Goal: Task Accomplishment & Management: Use online tool/utility

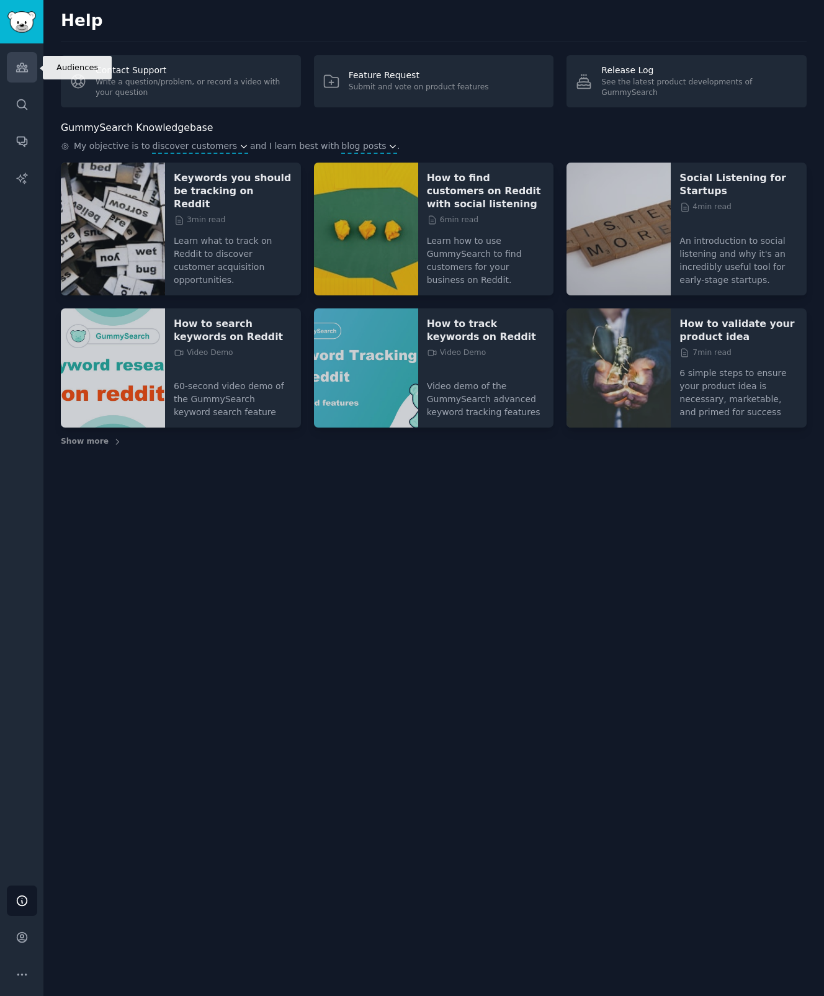
click at [32, 71] on link "Audiences" at bounding box center [22, 67] width 30 height 30
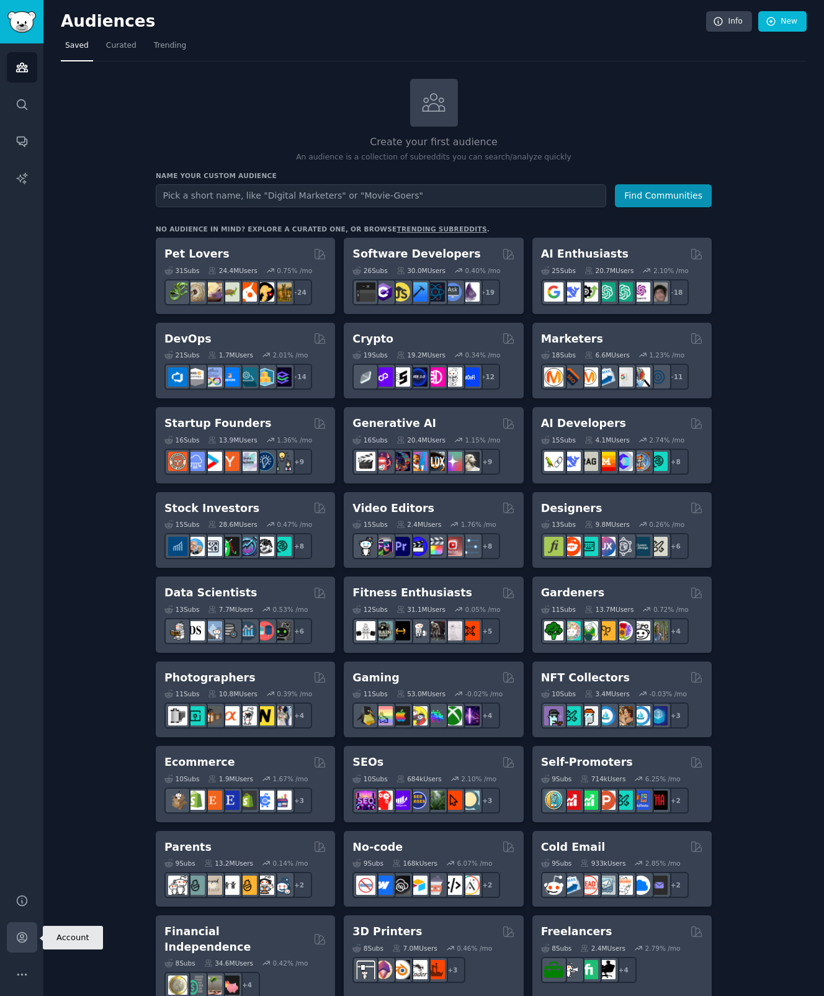
click at [27, 937] on icon "Sidebar" at bounding box center [22, 937] width 13 height 13
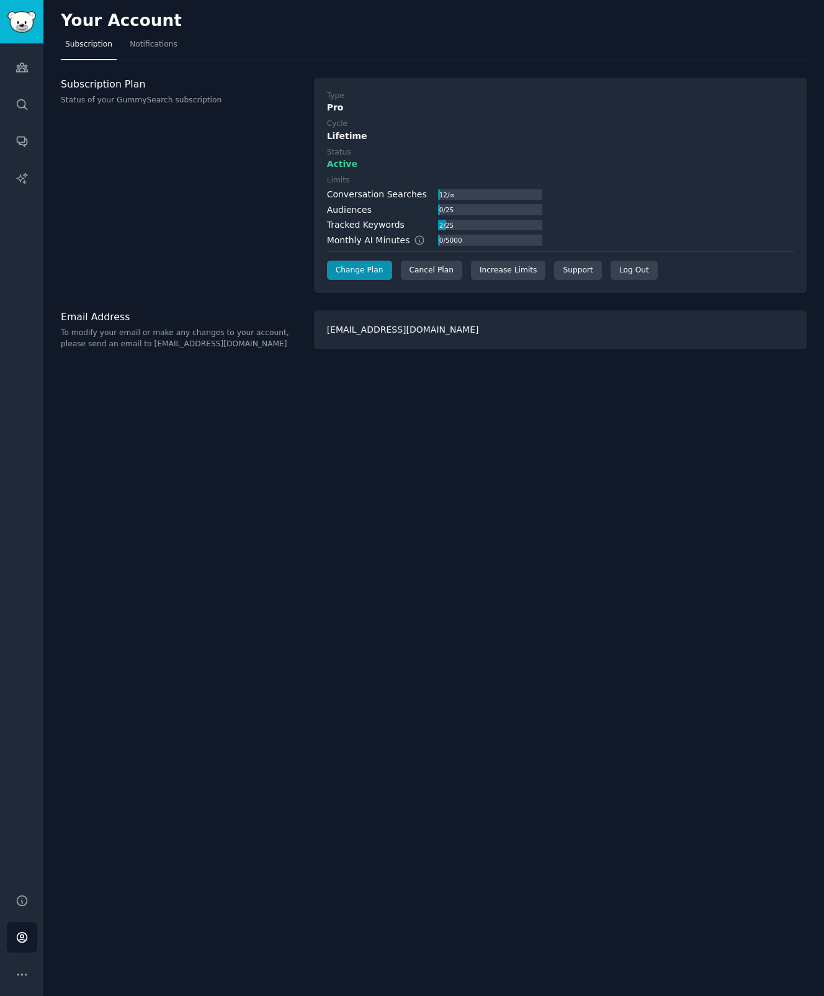
click at [405, 325] on div "[EMAIL_ADDRESS][DOMAIN_NAME]" at bounding box center [560, 329] width 493 height 39
click at [24, 66] on icon "Sidebar" at bounding box center [21, 67] width 11 height 9
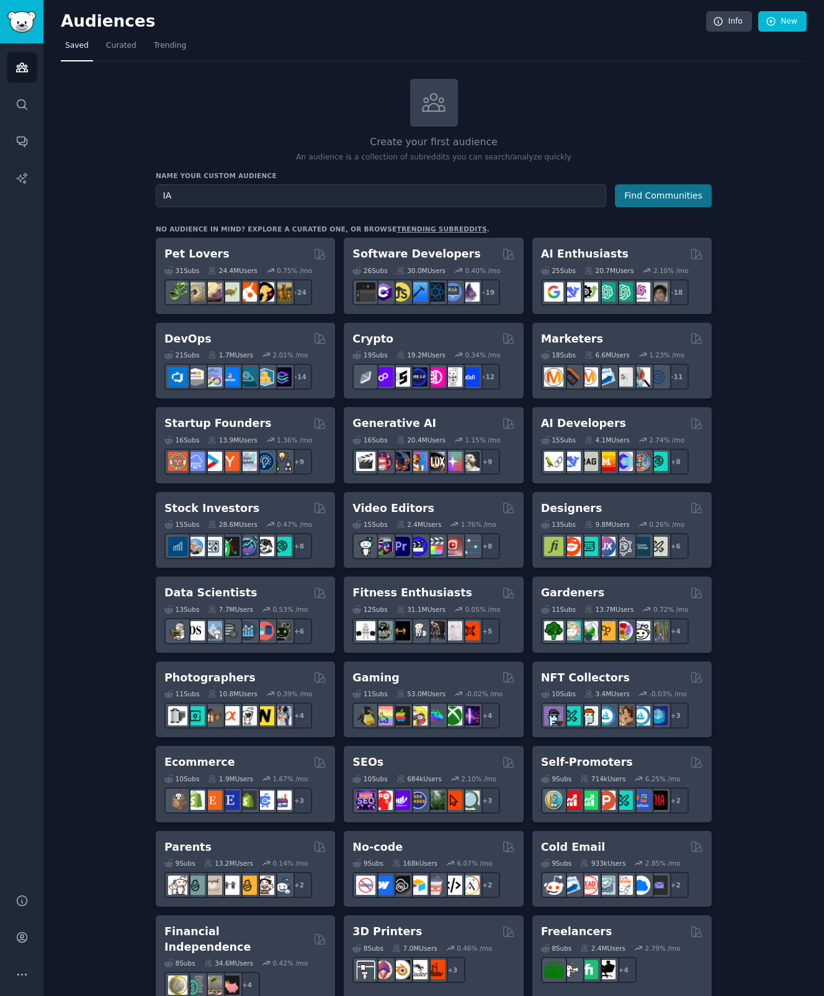
type input "IA"
click at [674, 192] on button "Find Communities" at bounding box center [663, 195] width 97 height 23
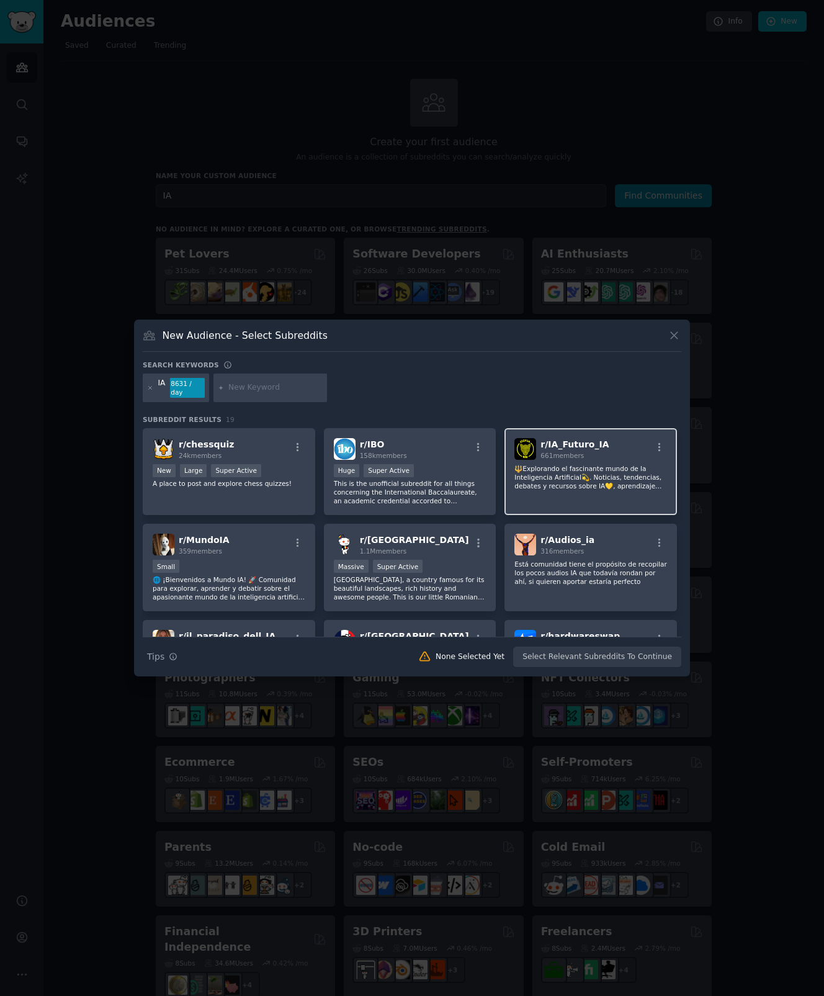
click at [541, 444] on span "r/ IA_Futuro_IA" at bounding box center [575, 445] width 68 height 10
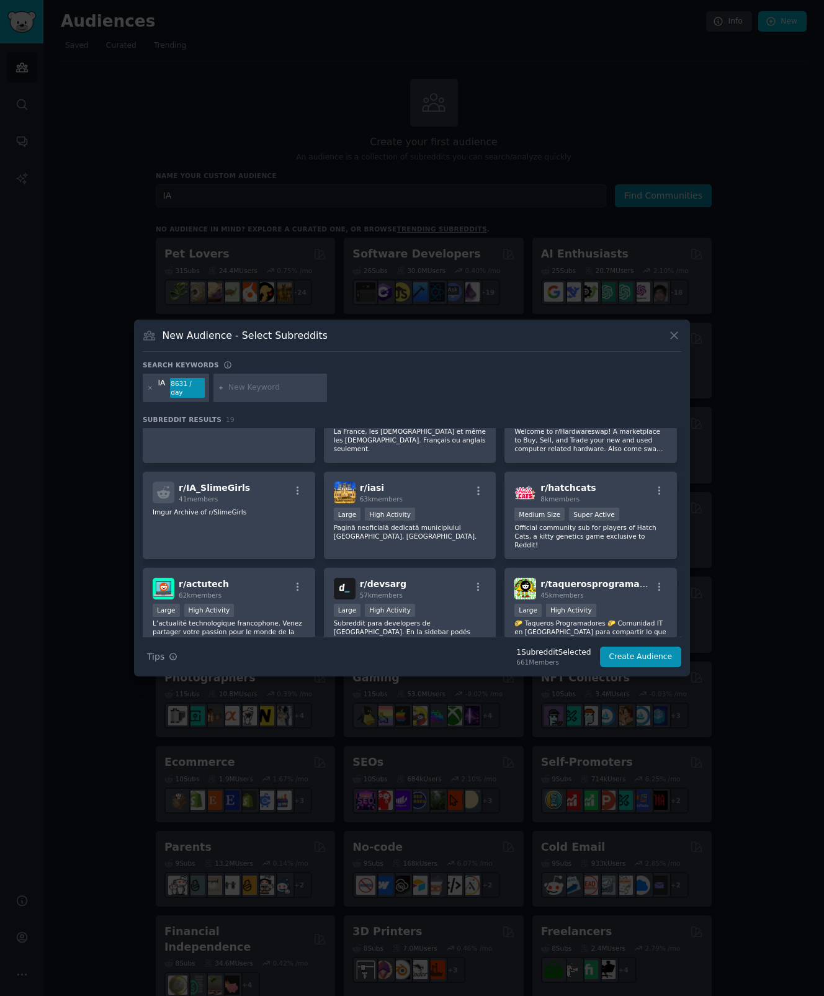
scroll to position [248, 0]
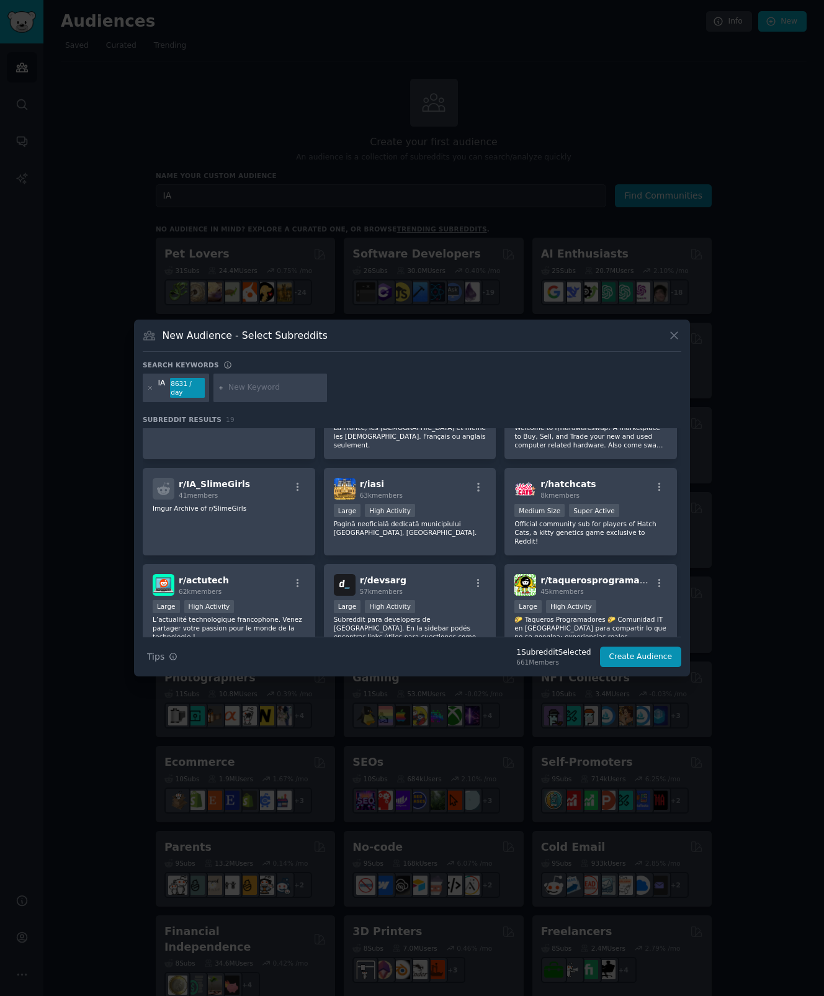
click at [261, 387] on input "text" at bounding box center [275, 387] width 94 height 11
type input "artificial"
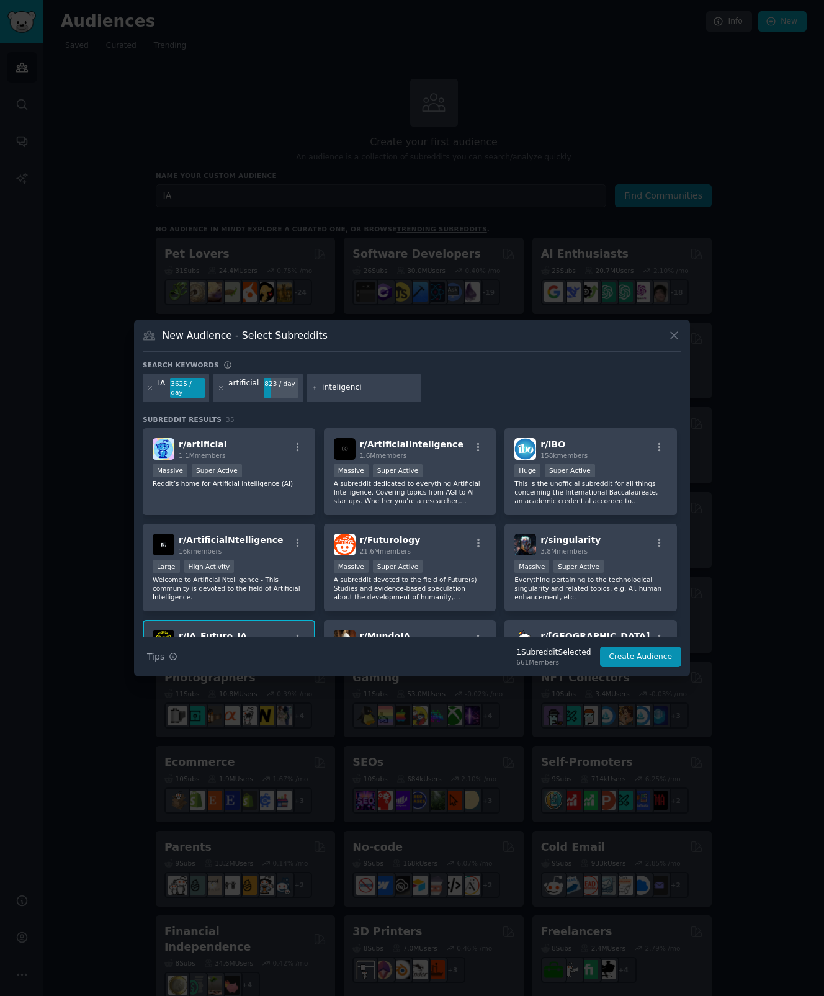
type input "inteligencia"
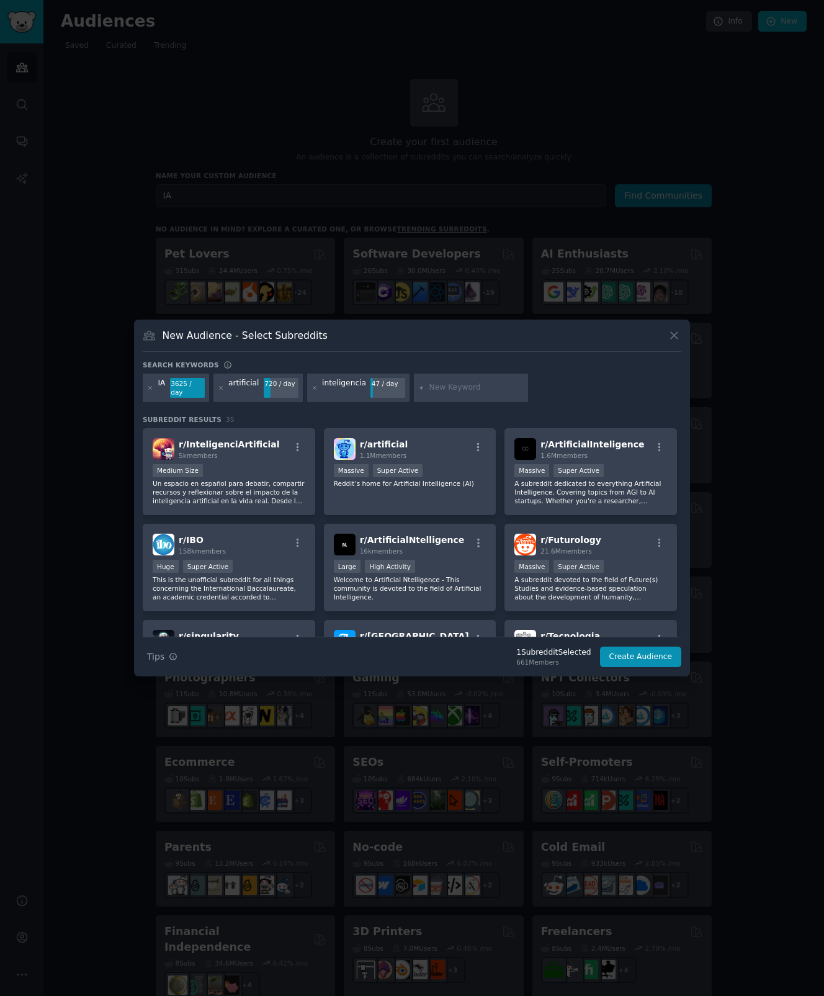
click at [332, 384] on div "inteligencia" at bounding box center [344, 388] width 44 height 20
click at [456, 385] on input "text" at bounding box center [477, 387] width 94 height 11
paste input "inteligência artificial"
type input "inteligência artificial"
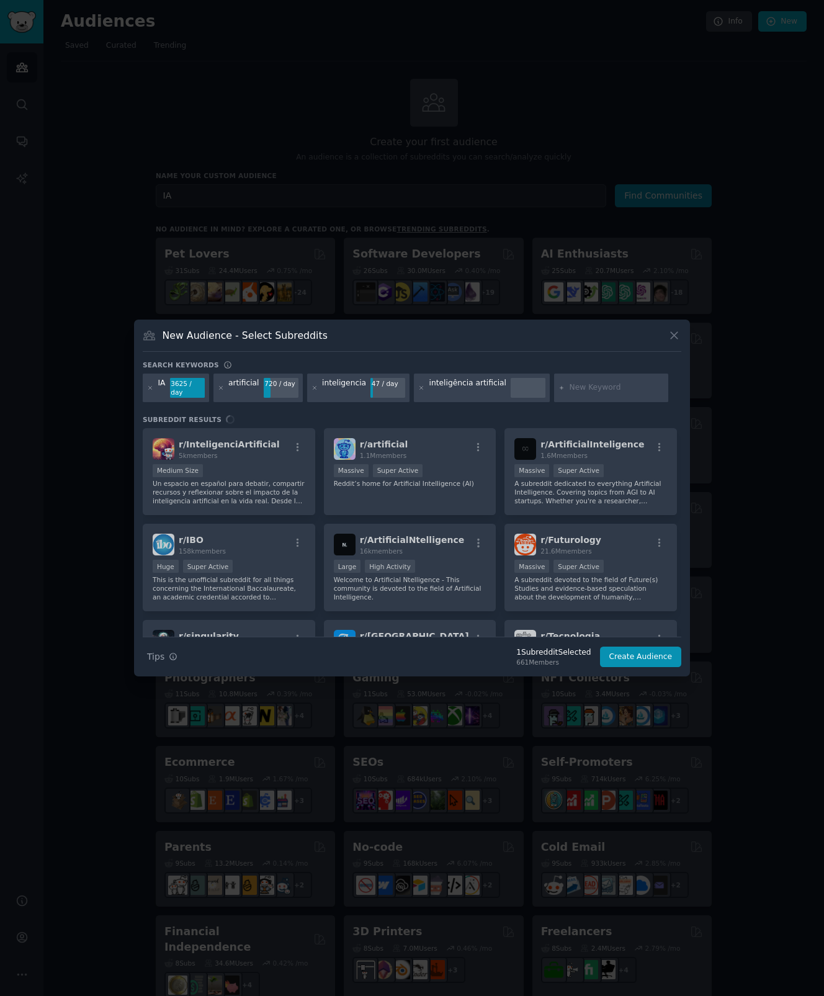
click at [276, 386] on div "720 / day" at bounding box center [281, 383] width 35 height 11
click at [223, 391] on icon at bounding box center [221, 388] width 7 height 7
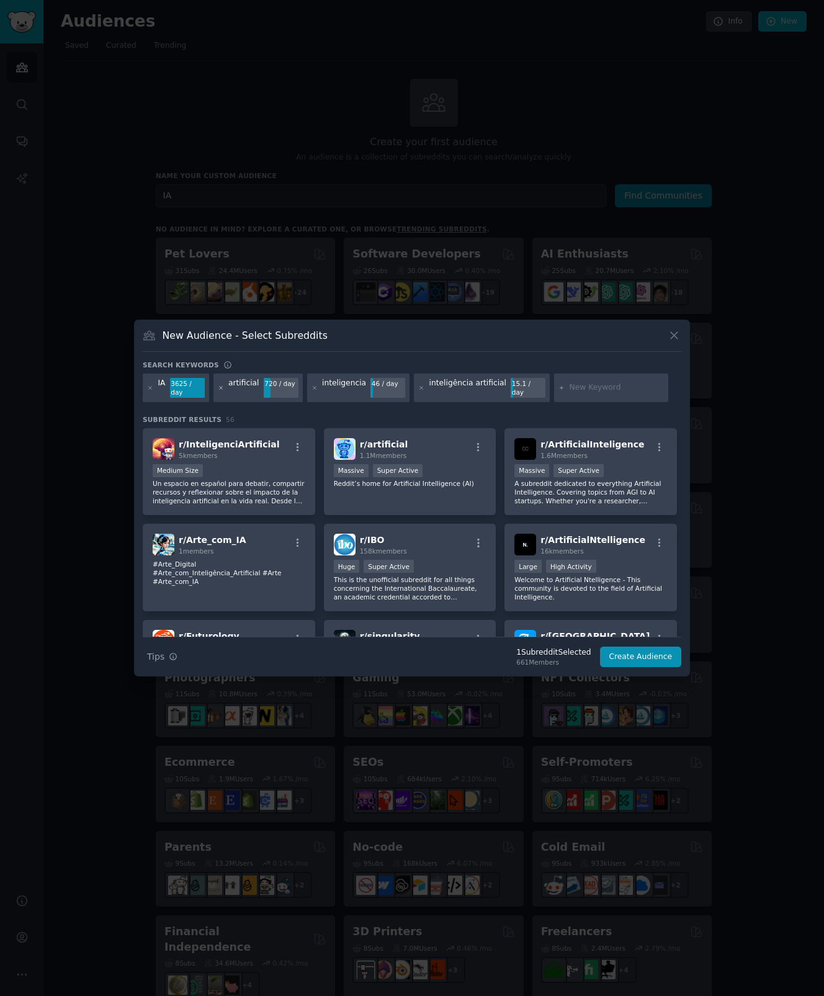
click at [223, 391] on icon at bounding box center [221, 388] width 7 height 7
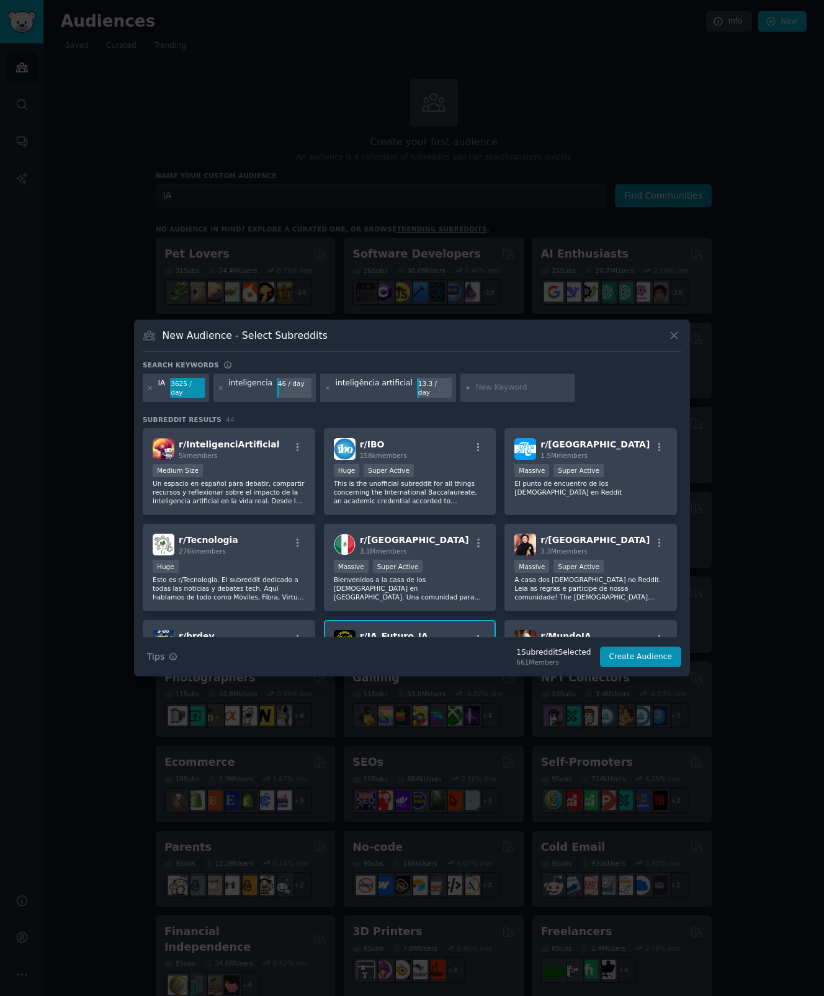
click at [512, 386] on input "text" at bounding box center [523, 387] width 94 height 11
paste input "inteligência artificial"
click at [512, 386] on input "inteligência artificial" at bounding box center [523, 387] width 94 height 11
type input "inteligência"
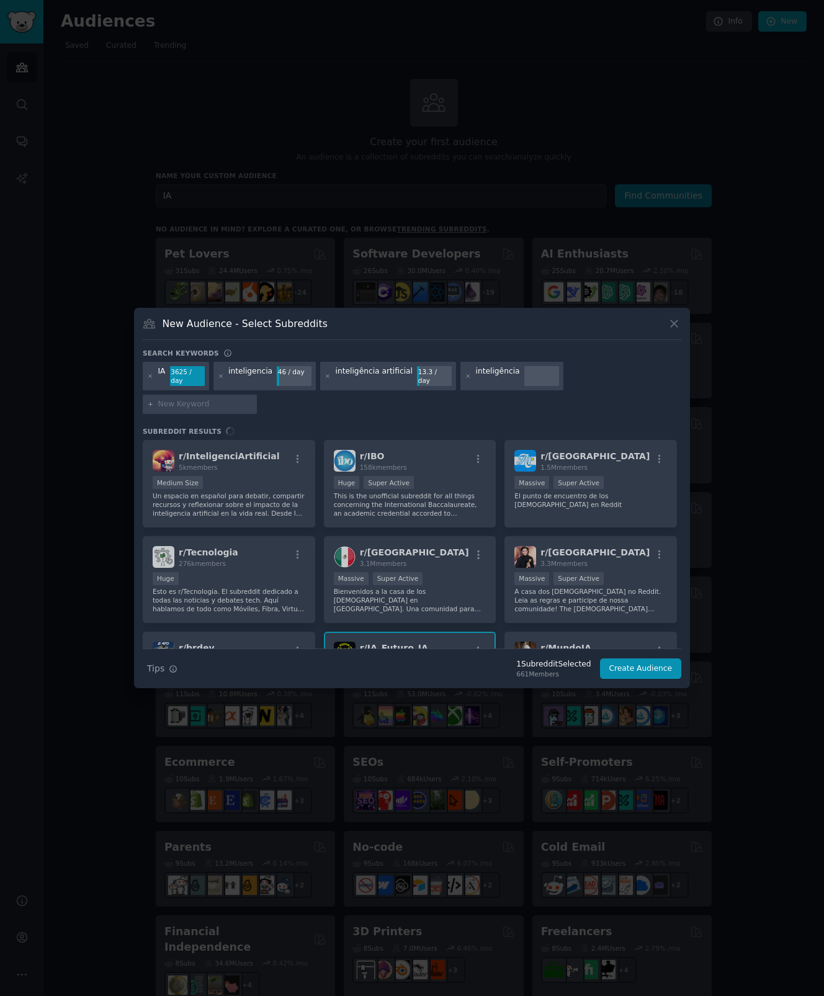
type input "artificial"
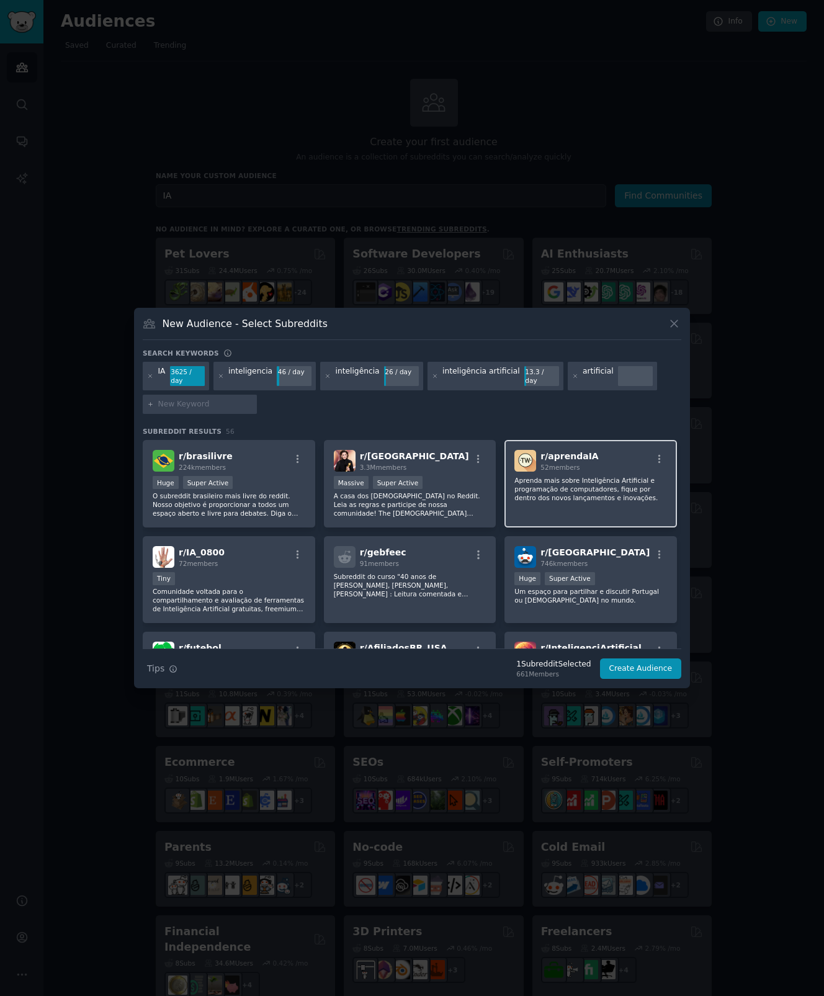
click at [568, 479] on p "Aprenda mais sobre Inteligência Artificial e programação de computadores, fique…" at bounding box center [591, 489] width 153 height 26
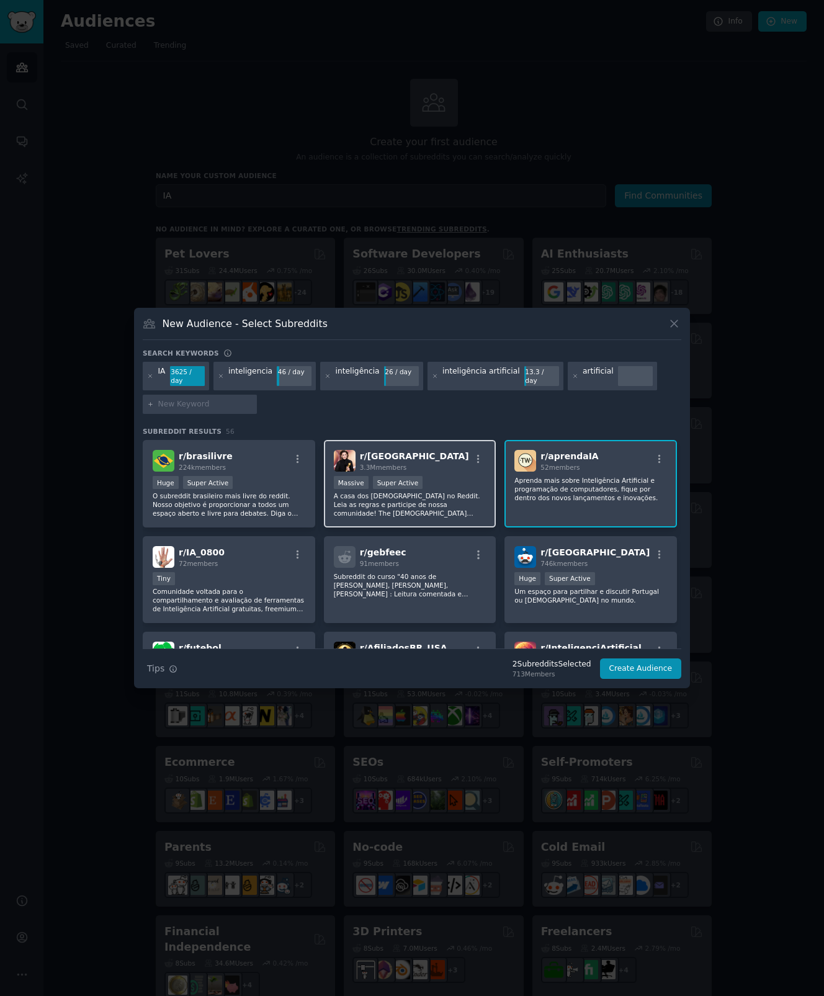
click at [425, 513] on p "A casa dos [DEMOGRAPHIC_DATA] no Reddit. Leia as regras e participe de nossa co…" at bounding box center [410, 505] width 153 height 26
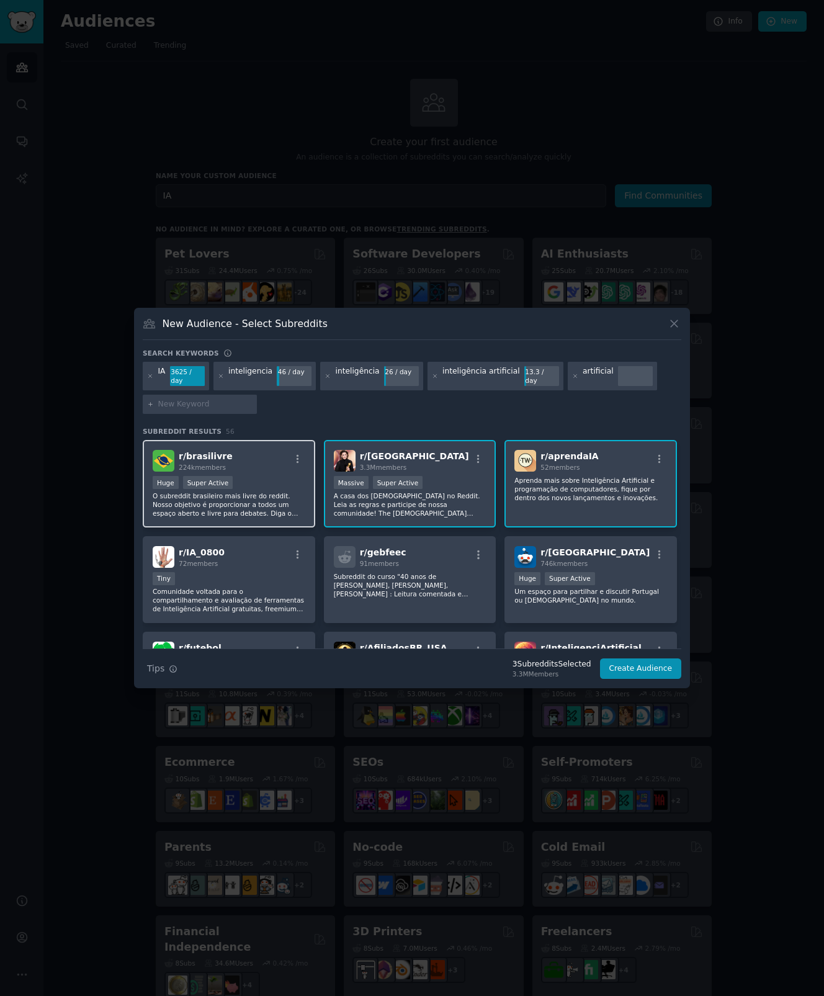
click at [252, 500] on p "O subreddit brasileiro mais livre do reddit. Nosso objetivo é proporcionar a to…" at bounding box center [229, 505] width 153 height 26
click at [624, 670] on button "Create Audience" at bounding box center [641, 669] width 82 height 21
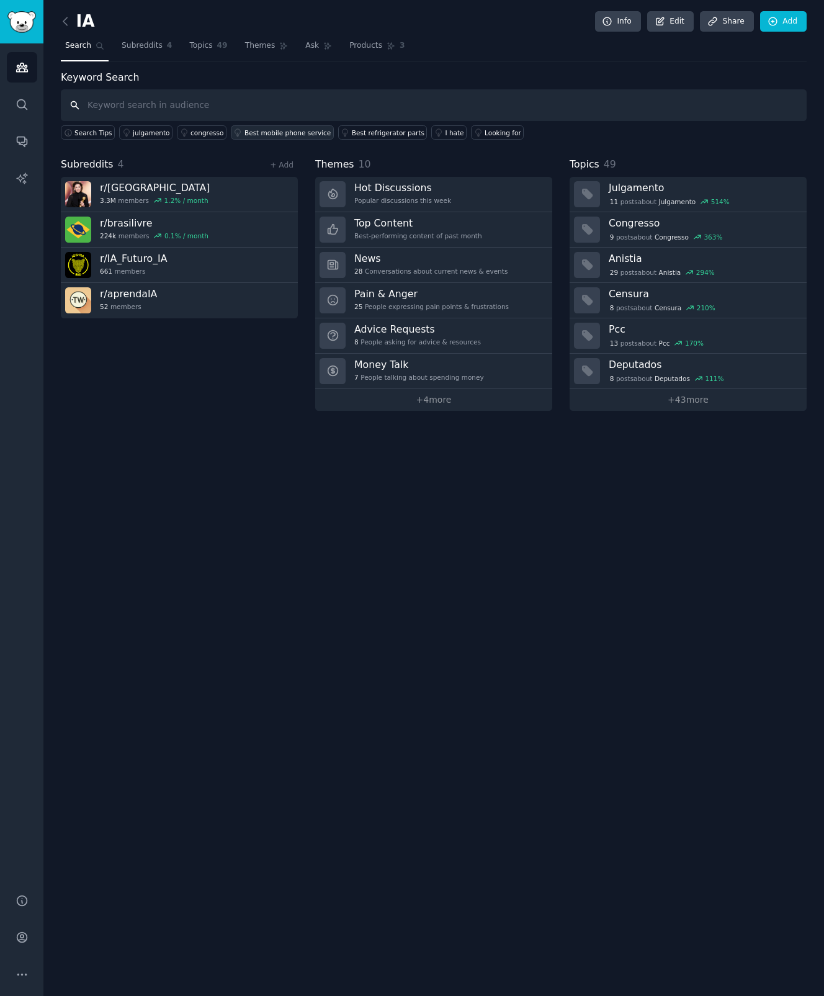
paste input "artificial"
type input "artificial"
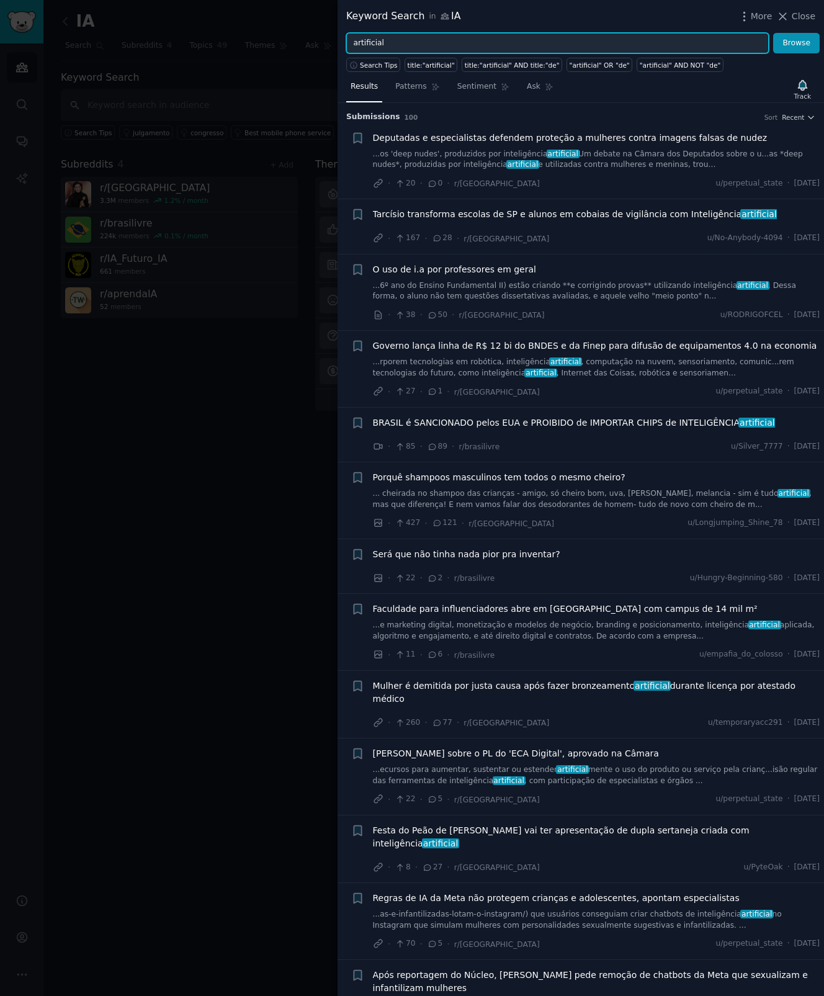
click at [373, 38] on input "artificial" at bounding box center [557, 43] width 423 height 21
paste input "inteligência"
click at [774, 33] on button "Browse" at bounding box center [797, 43] width 47 height 21
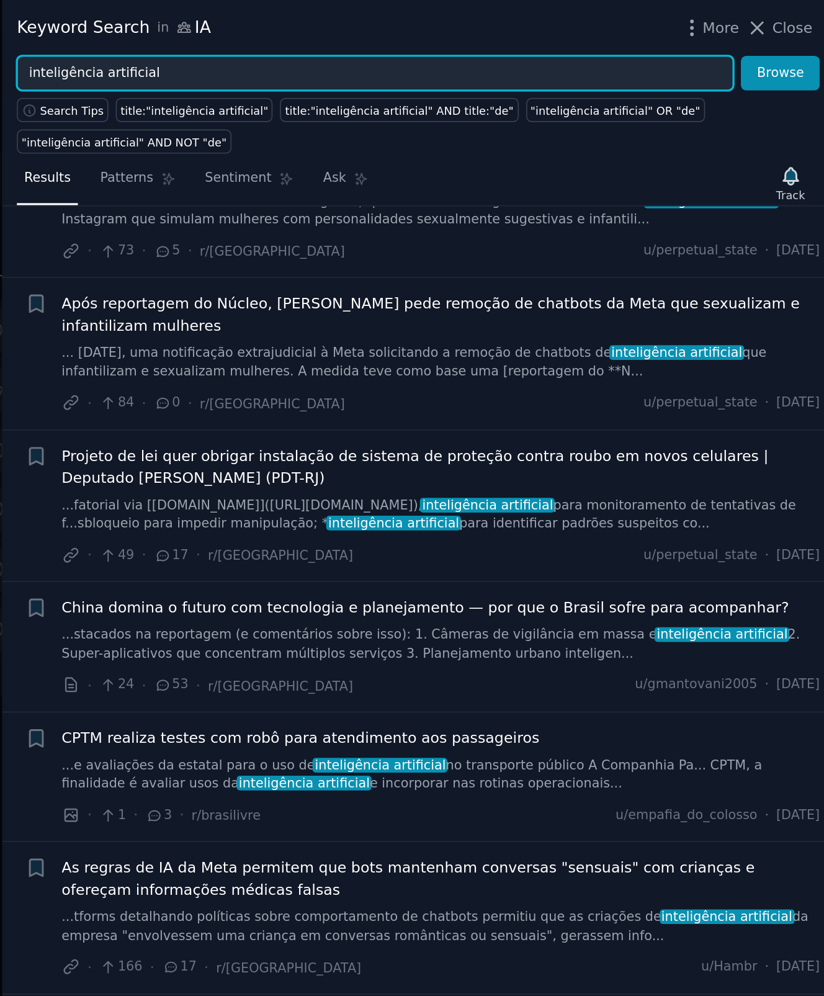
scroll to position [623, 0]
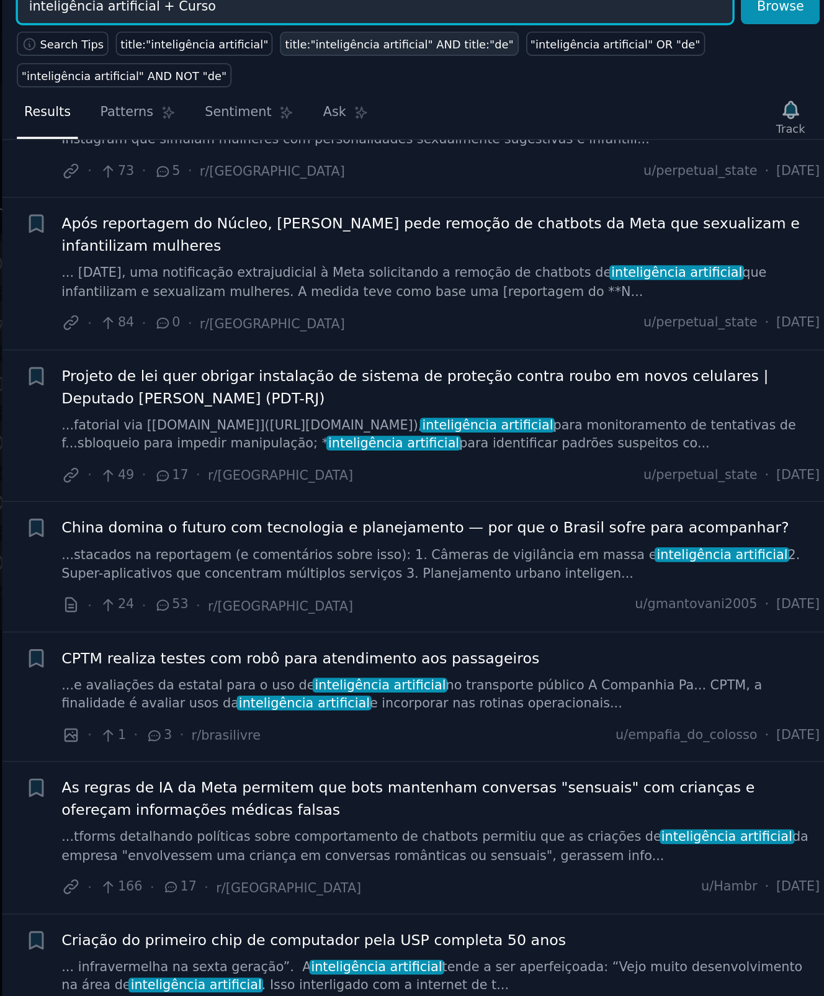
click at [774, 33] on button "Browse" at bounding box center [797, 43] width 47 height 21
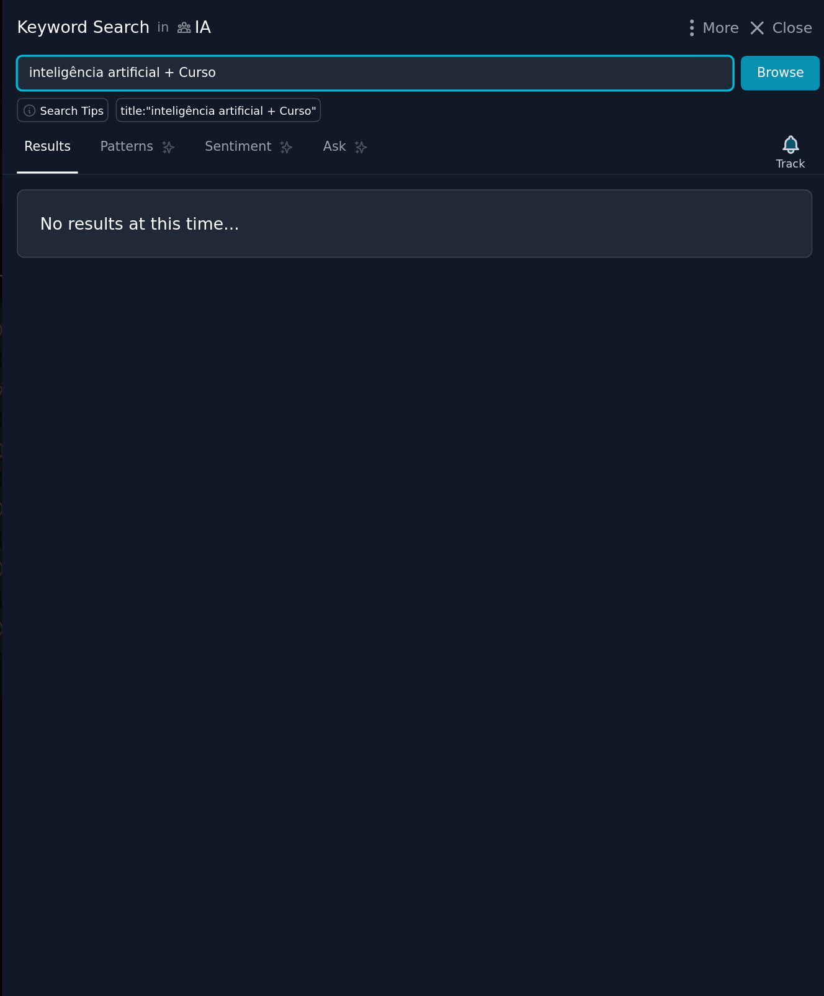
click at [445, 42] on input "inteligência artificial + Curso" at bounding box center [557, 43] width 423 height 21
click at [774, 33] on button "Browse" at bounding box center [797, 43] width 47 height 21
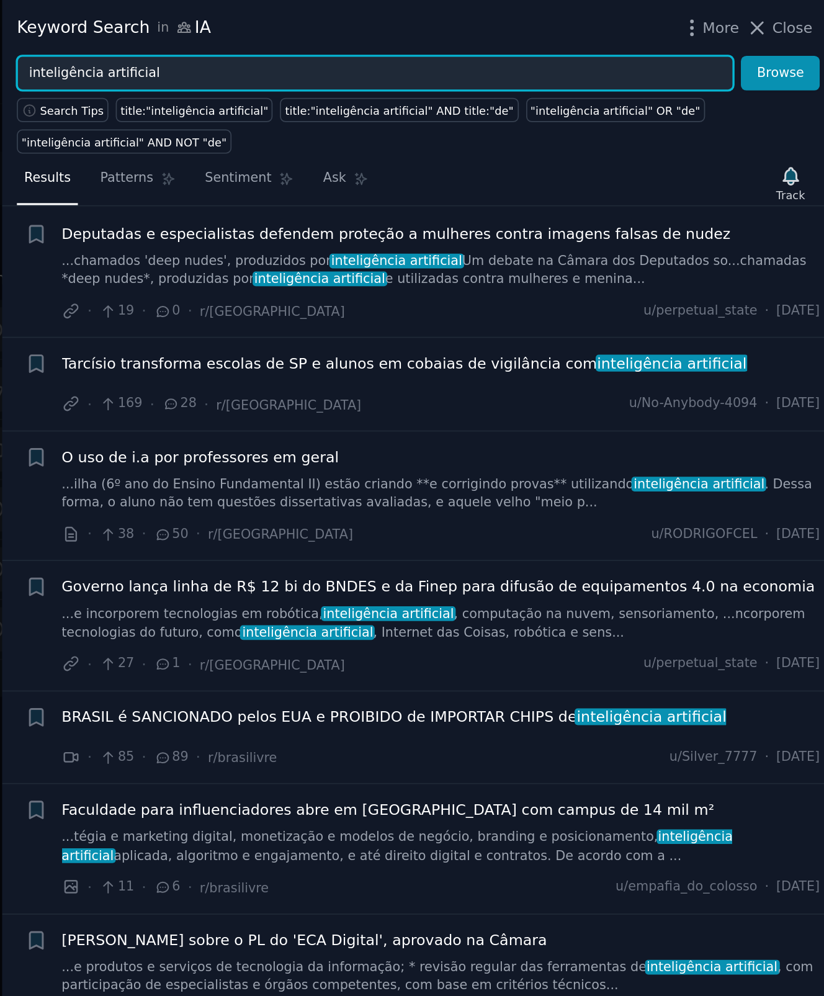
scroll to position [0, 0]
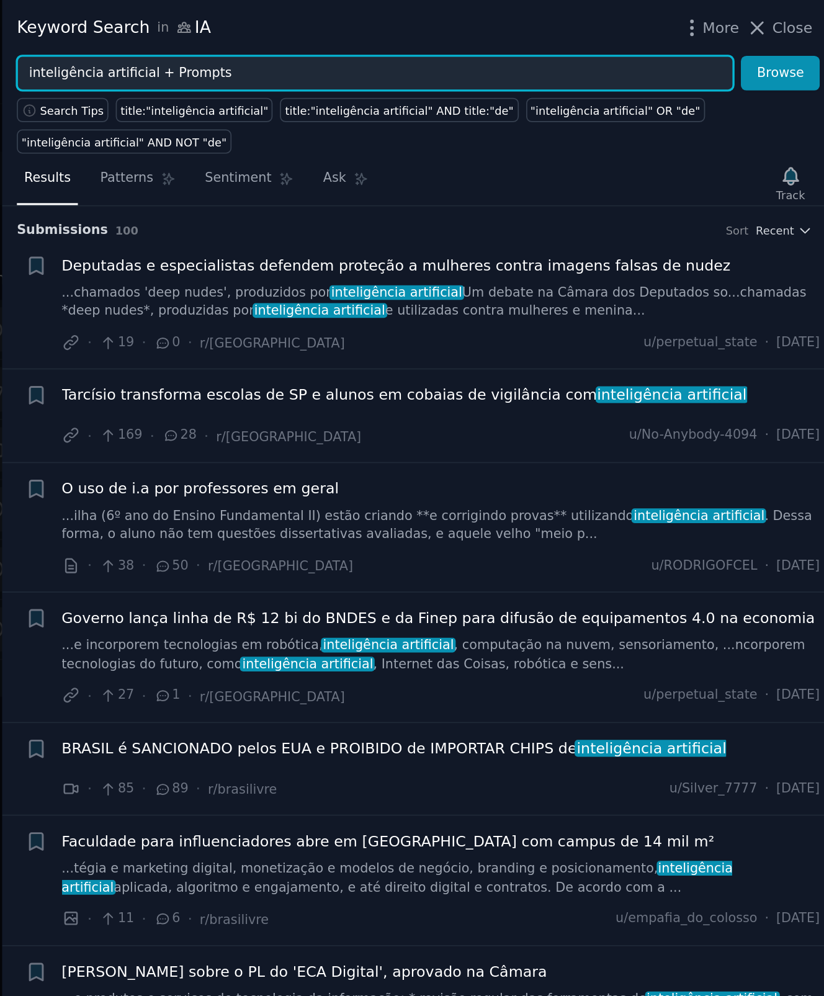
click at [774, 33] on button "Browse" at bounding box center [797, 43] width 47 height 21
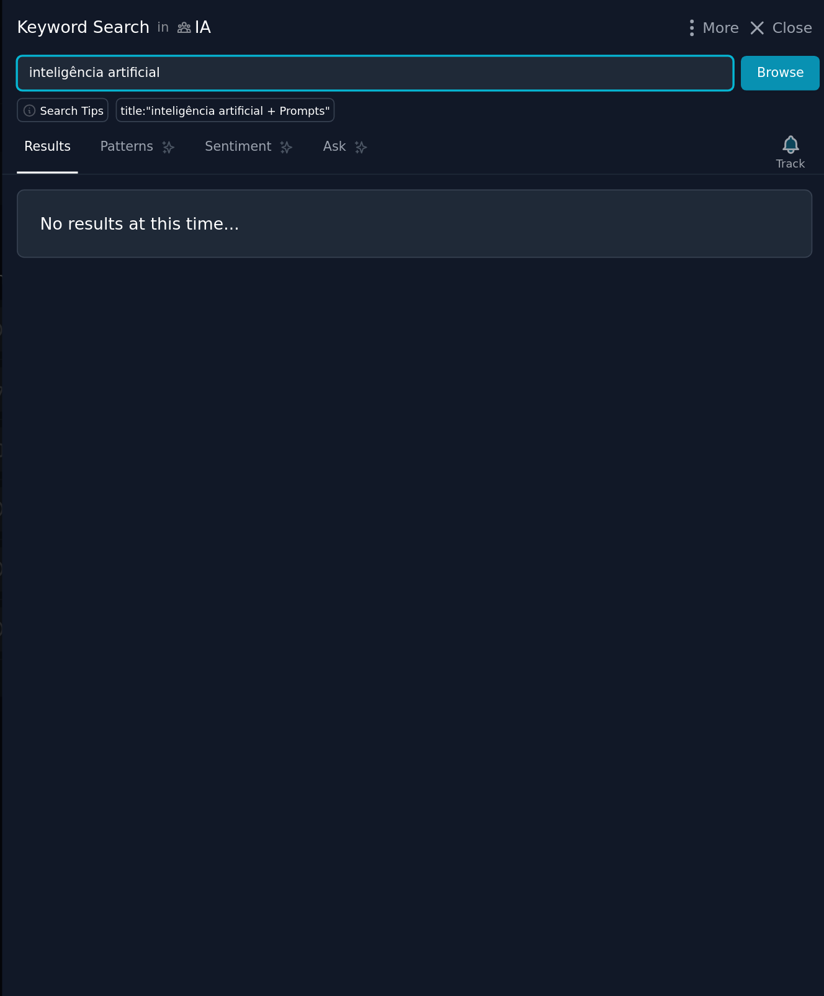
type input "inteligência artificial"
click at [774, 33] on button "Browse" at bounding box center [797, 43] width 47 height 21
